Goal: Task Accomplishment & Management: Complete application form

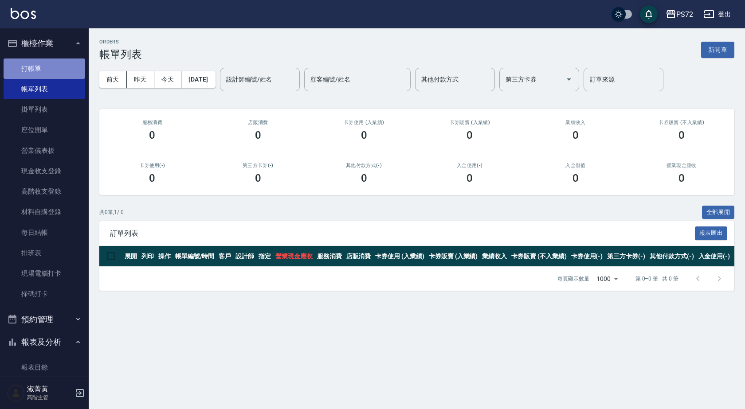
click at [51, 66] on link "打帳單" at bounding box center [45, 69] width 82 height 20
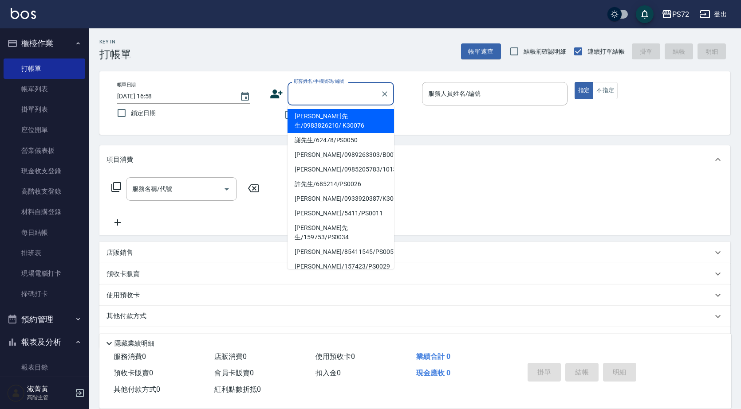
click at [354, 93] on input "顧客姓名/手機號碼/編號" at bounding box center [333, 94] width 85 height 16
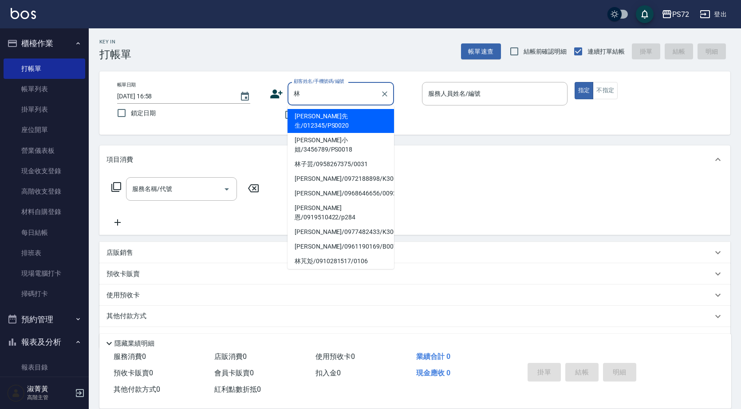
click at [344, 133] on li "[PERSON_NAME]小姐/3456789/PS0018" at bounding box center [340, 145] width 106 height 24
type input "[PERSON_NAME]小姐/3456789/PS0018"
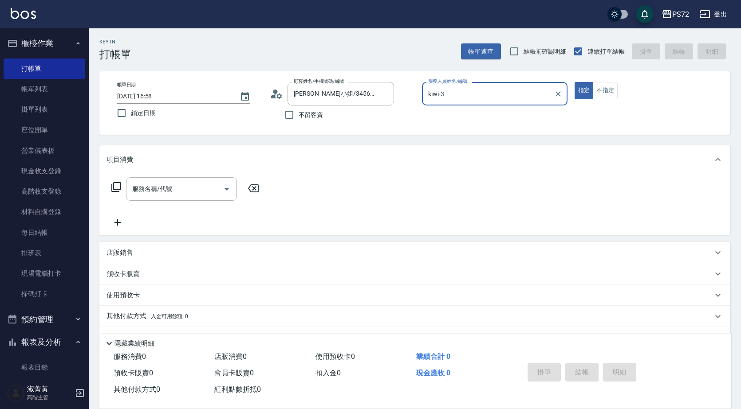
click at [542, 94] on input "kiwi-3" at bounding box center [488, 94] width 124 height 16
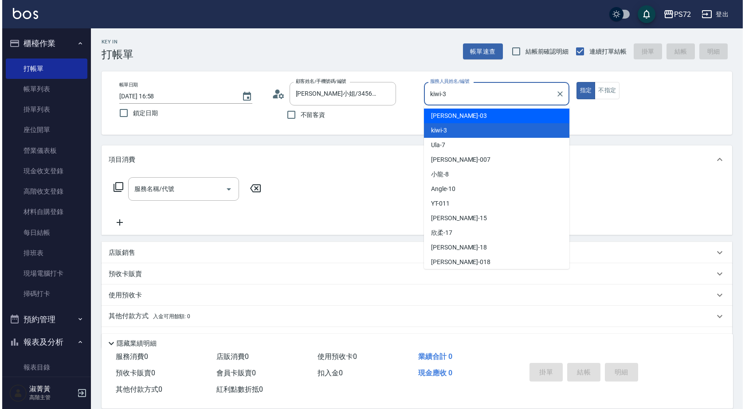
scroll to position [44, 0]
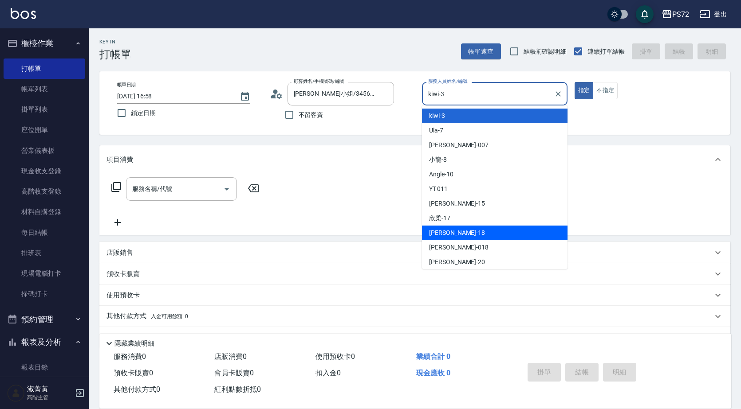
click at [452, 231] on div "[PERSON_NAME] -18" at bounding box center [495, 233] width 146 height 15
type input "[PERSON_NAME]-18"
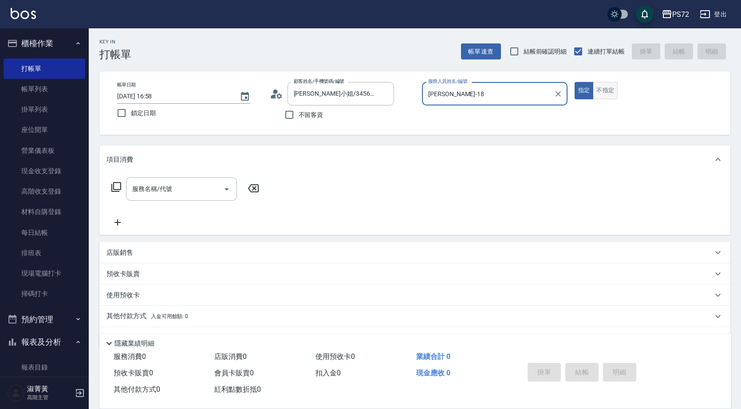
click at [613, 95] on button "不指定" at bounding box center [605, 90] width 25 height 17
click at [165, 181] on div "服務名稱/代號" at bounding box center [181, 189] width 111 height 24
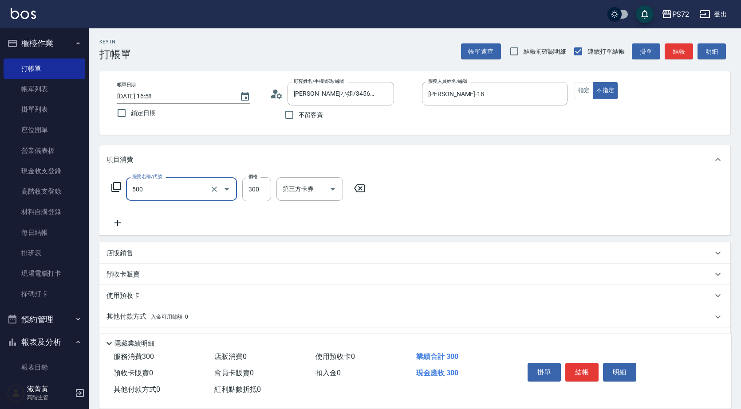
type input "洗髮(A級)(500)"
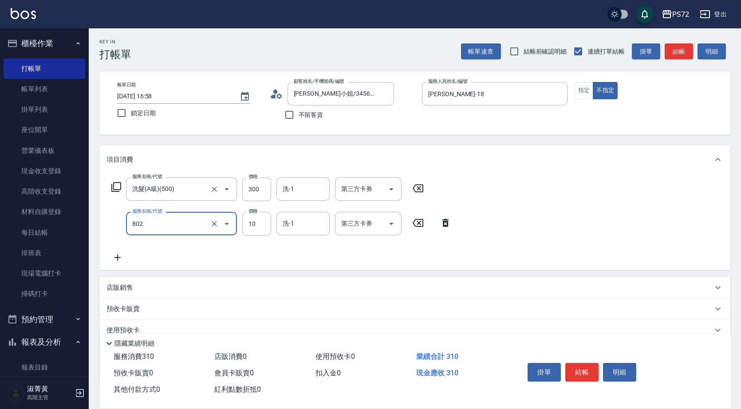
type input "潤絲(802)"
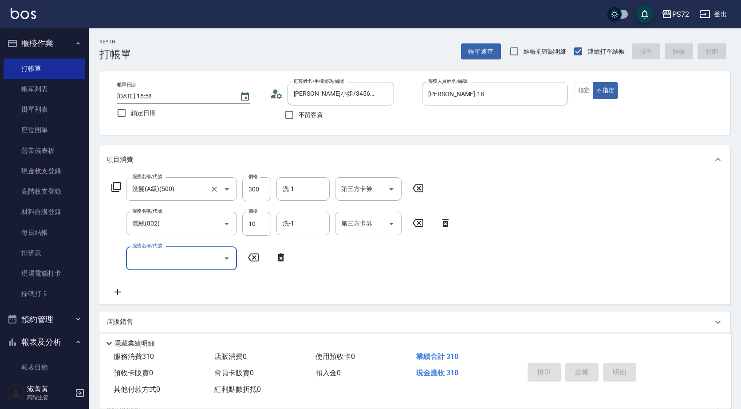
type input "[DATE] 16:59"
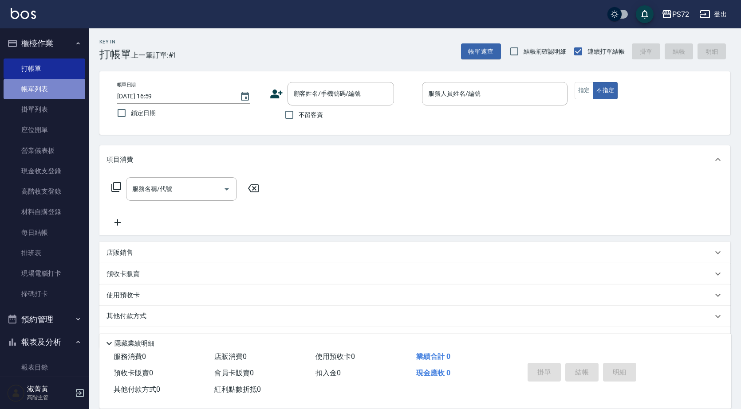
click at [56, 94] on link "帳單列表" at bounding box center [45, 89] width 82 height 20
